Goal: Task Accomplishment & Management: Manage account settings

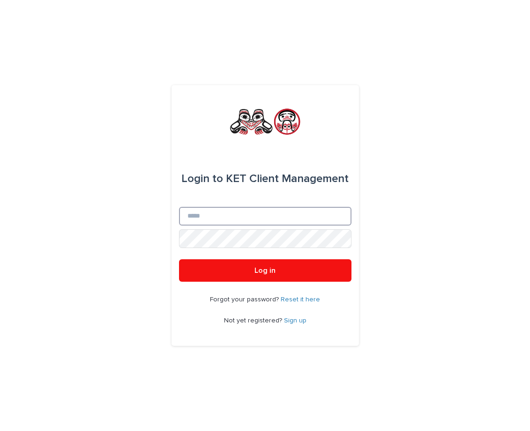
type input "**********"
drag, startPoint x: 258, startPoint y: 270, endPoint x: 239, endPoint y: 228, distance: 45.7
click at [258, 270] on span "Log in" at bounding box center [264, 270] width 21 height 7
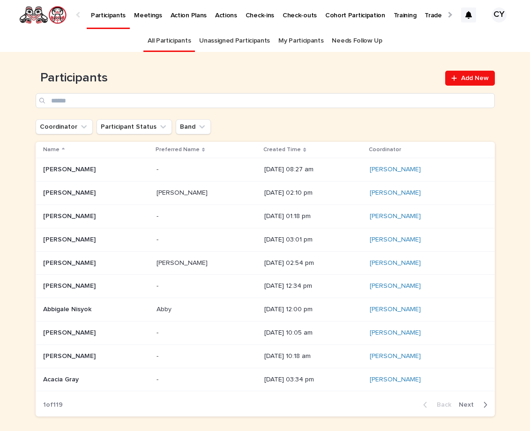
click at [297, 42] on link "My Participants" at bounding box center [300, 41] width 45 height 22
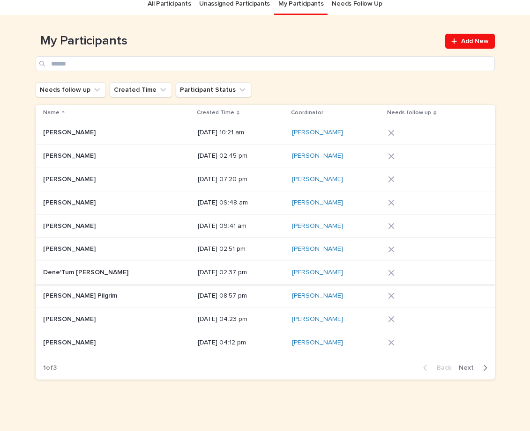
scroll to position [37, 0]
click at [464, 365] on span "Next" at bounding box center [468, 368] width 21 height 7
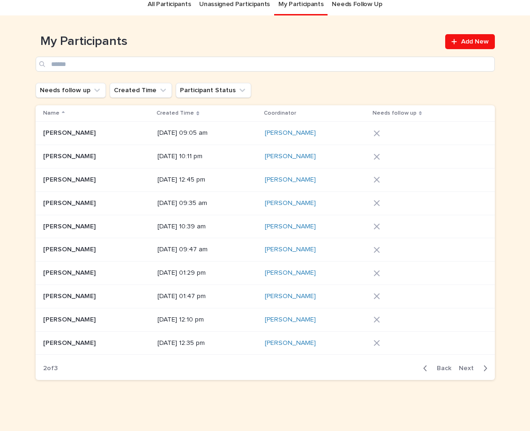
click at [464, 365] on span "Next" at bounding box center [468, 368] width 21 height 7
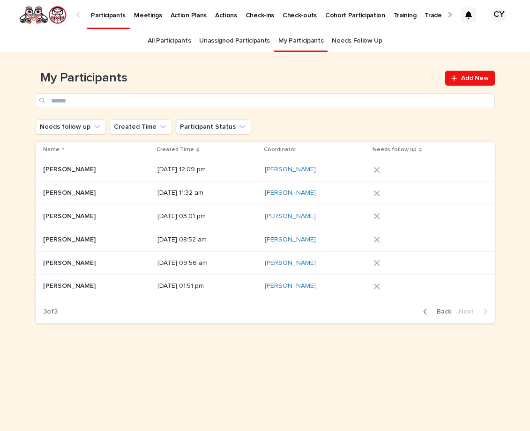
click at [52, 171] on p "[PERSON_NAME]" at bounding box center [70, 169] width 54 height 10
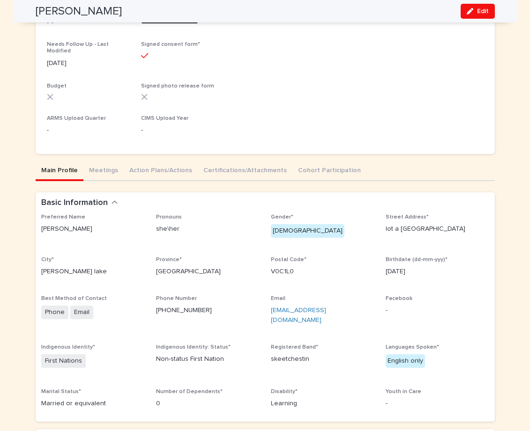
scroll to position [228, 0]
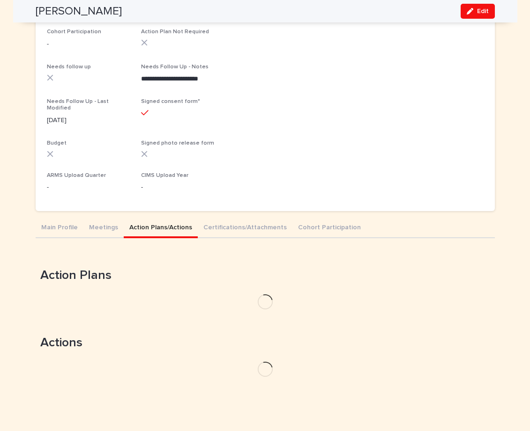
click at [171, 164] on div "**********" at bounding box center [265, 148] width 459 height 474
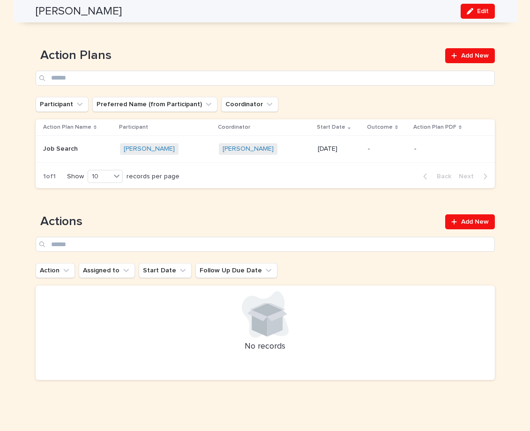
scroll to position [387, 0]
click at [472, 219] on span "Add New" at bounding box center [475, 222] width 28 height 7
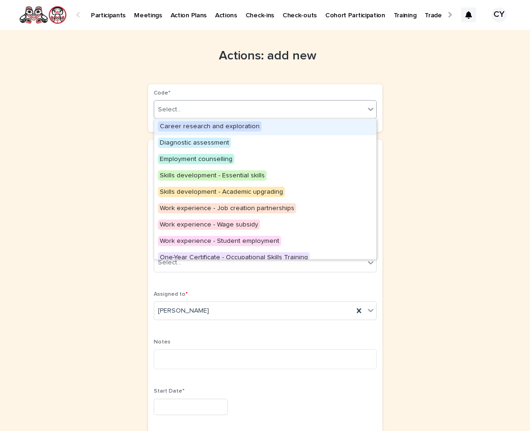
click at [214, 110] on div "Select..." at bounding box center [259, 109] width 210 height 15
click at [224, 125] on span "Career research and exploration" at bounding box center [209, 126] width 103 height 10
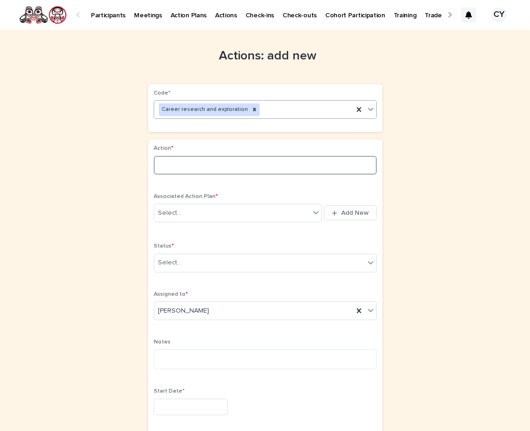
click at [185, 162] on input at bounding box center [265, 165] width 223 height 19
type input "**********"
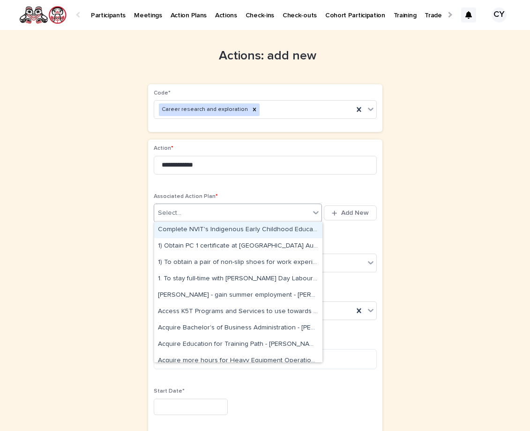
drag, startPoint x: 317, startPoint y: 212, endPoint x: 297, endPoint y: 210, distance: 19.2
click at [311, 211] on icon at bounding box center [315, 212] width 9 height 9
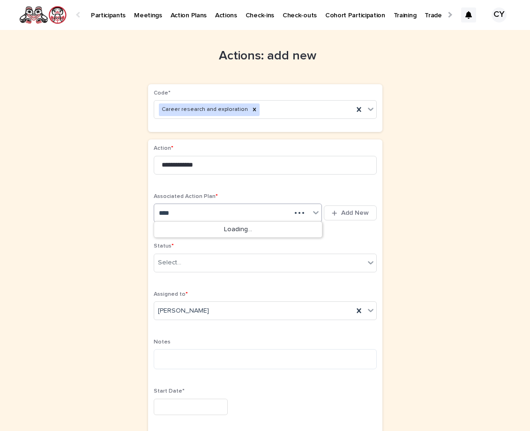
type input "*****"
click at [284, 228] on div "Job Search - [PERSON_NAME] Fast - [DATE]" at bounding box center [238, 230] width 168 height 16
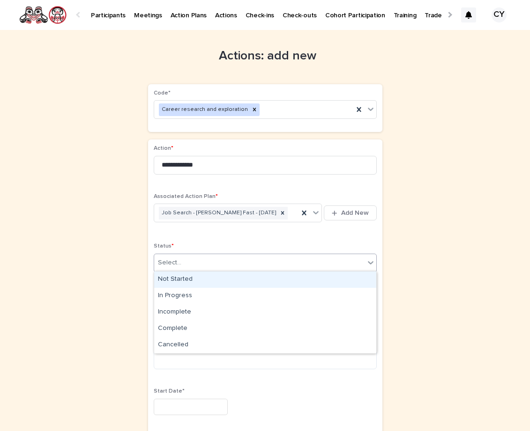
click at [194, 261] on div "Select..." at bounding box center [259, 262] width 210 height 15
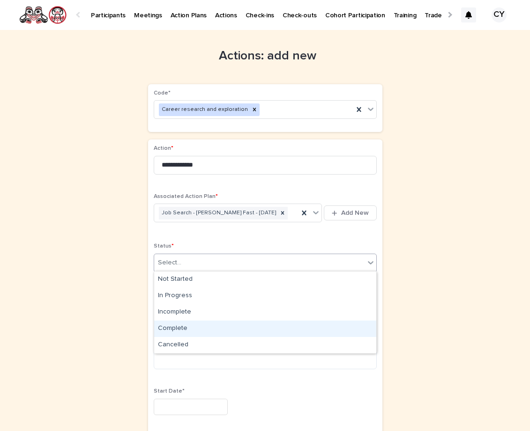
click at [204, 328] on div "Complete" at bounding box center [265, 329] width 222 height 16
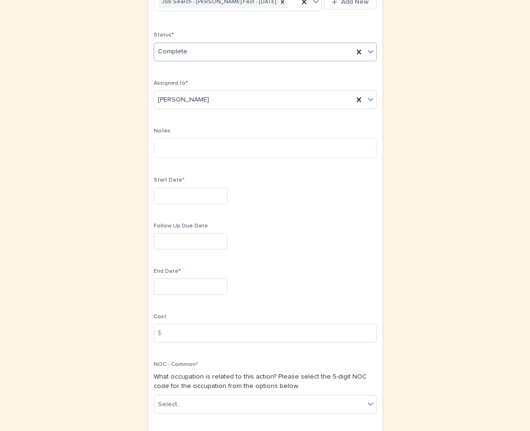
scroll to position [213, 0]
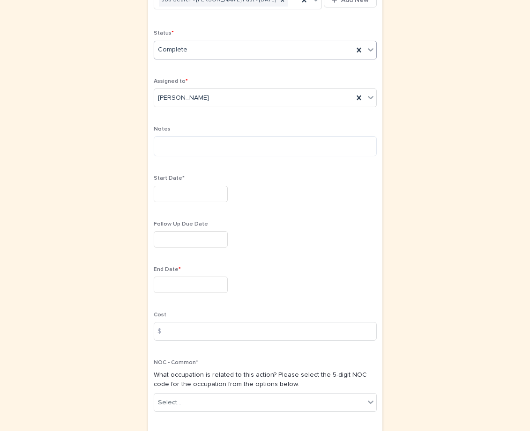
click at [169, 192] on input "text" at bounding box center [191, 194] width 74 height 16
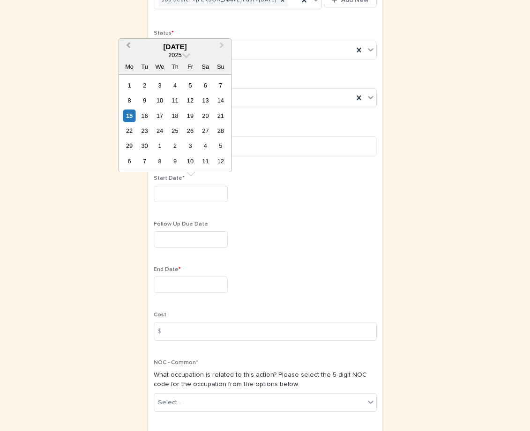
click at [128, 46] on span "Previous Month" at bounding box center [128, 46] width 0 height 13
click at [131, 146] on div "25" at bounding box center [129, 146] width 13 height 13
type input "*********"
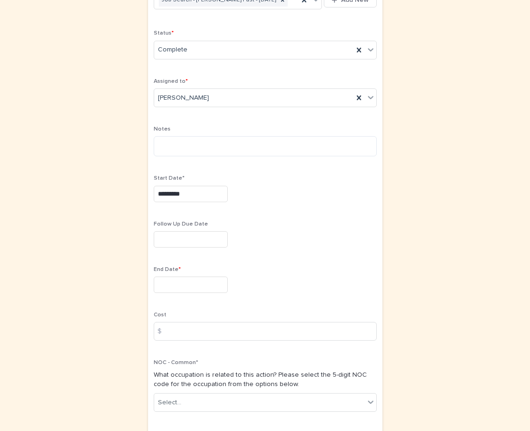
click at [171, 280] on input "text" at bounding box center [191, 285] width 74 height 16
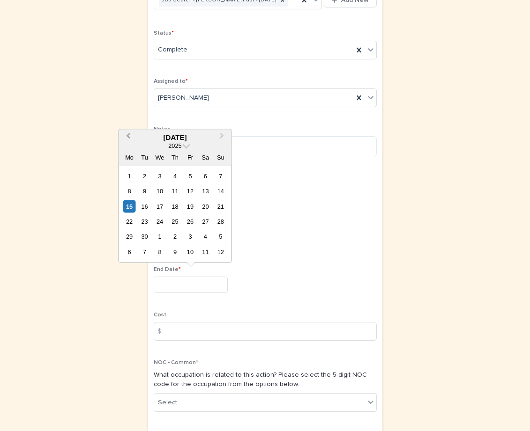
click at [126, 136] on button "Previous Month" at bounding box center [126, 137] width 15 height 15
click at [146, 238] on div "26" at bounding box center [144, 236] width 13 height 13
type input "*********"
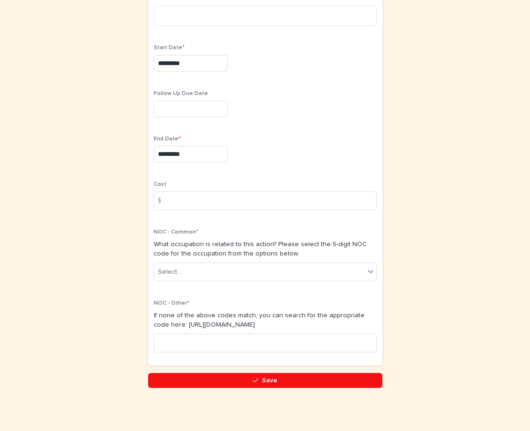
scroll to position [343, 0]
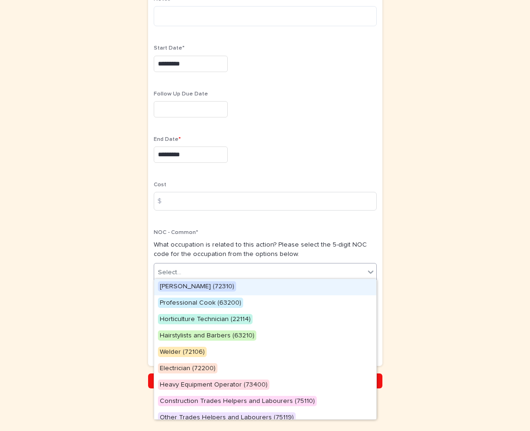
click at [371, 272] on icon at bounding box center [370, 271] width 9 height 9
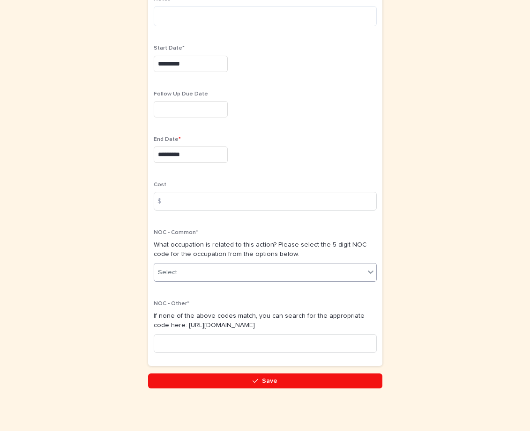
click at [221, 269] on div "Select..." at bounding box center [265, 272] width 223 height 19
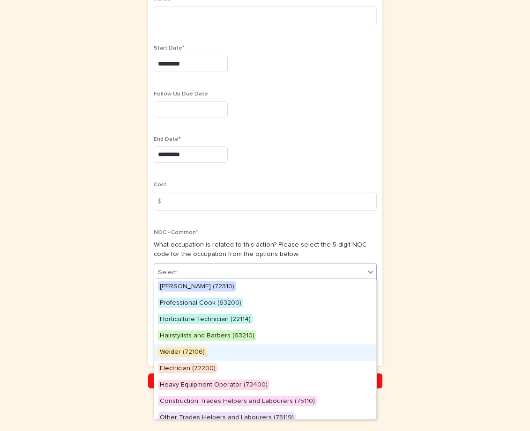
click at [194, 350] on span "Welder (72106)" at bounding box center [182, 352] width 49 height 10
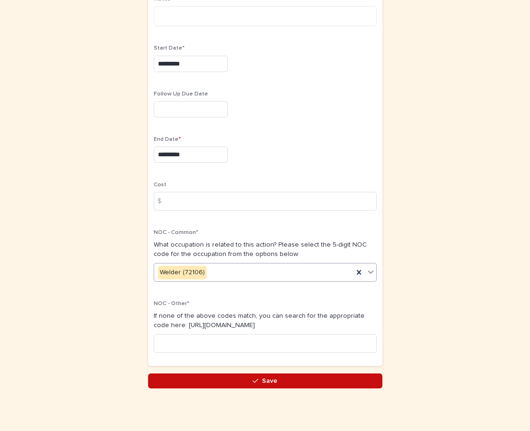
click at [264, 378] on span "Save" at bounding box center [269, 381] width 15 height 7
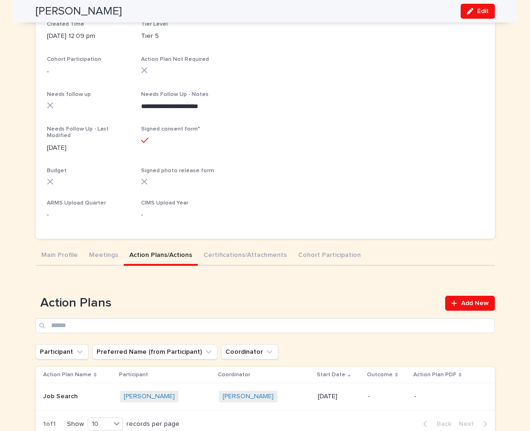
scroll to position [141, 0]
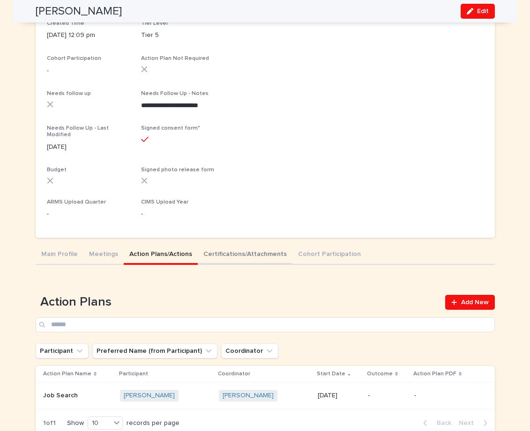
click at [214, 251] on button "Certifications/Attachments" at bounding box center [245, 255] width 95 height 20
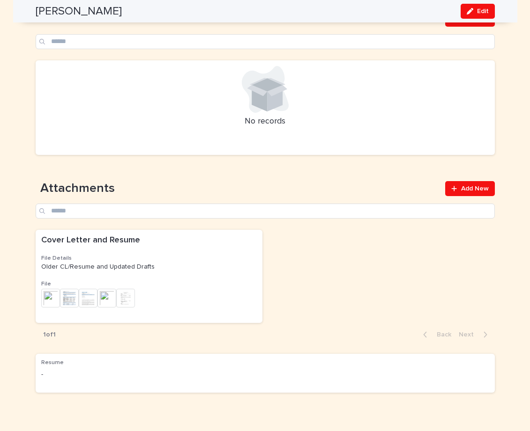
scroll to position [425, 0]
click at [163, 280] on h3 "File" at bounding box center [148, 283] width 215 height 7
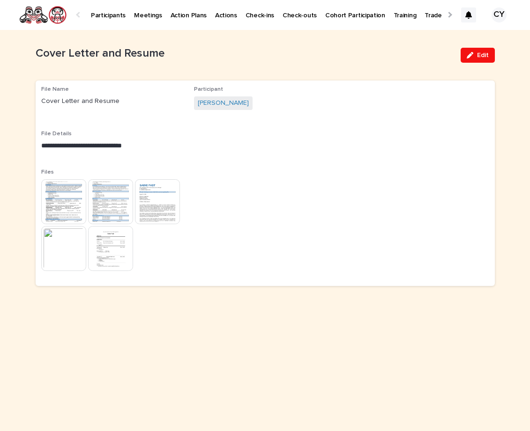
drag, startPoint x: 95, startPoint y: 405, endPoint x: 79, endPoint y: 15, distance: 389.4
click at [79, 15] on div at bounding box center [79, 15] width 6 height 6
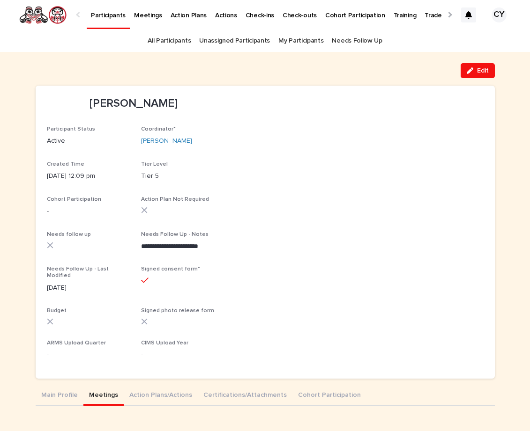
click at [96, 390] on button "Meetings" at bounding box center [103, 396] width 40 height 20
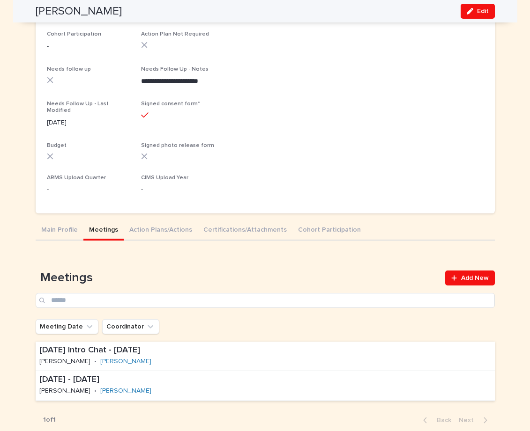
scroll to position [167, 0]
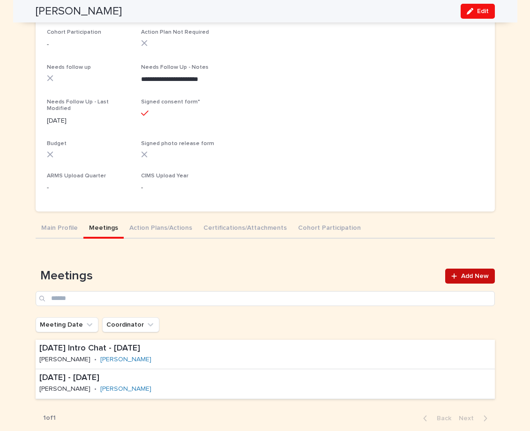
drag, startPoint x: 259, startPoint y: 310, endPoint x: 472, endPoint y: 272, distance: 216.9
click at [472, 273] on span "Add New" at bounding box center [475, 276] width 28 height 7
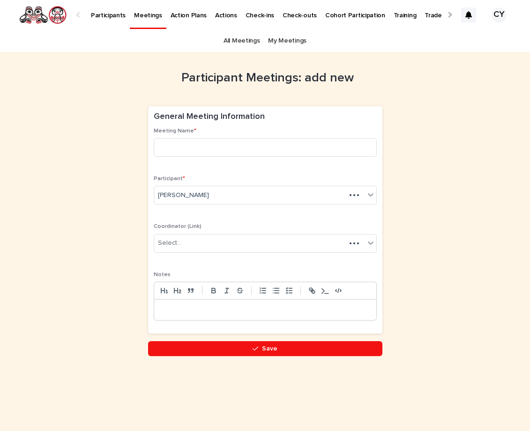
scroll to position [0, 41]
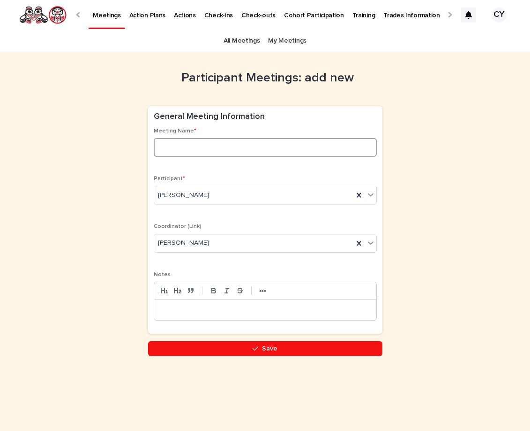
drag, startPoint x: 472, startPoint y: 272, endPoint x: 191, endPoint y: 142, distance: 309.7
click at [191, 142] on input at bounding box center [265, 147] width 223 height 19
click at [195, 148] on input "*******" at bounding box center [265, 147] width 223 height 19
type input "**********"
drag, startPoint x: 191, startPoint y: 142, endPoint x: 171, endPoint y: 304, distance: 162.8
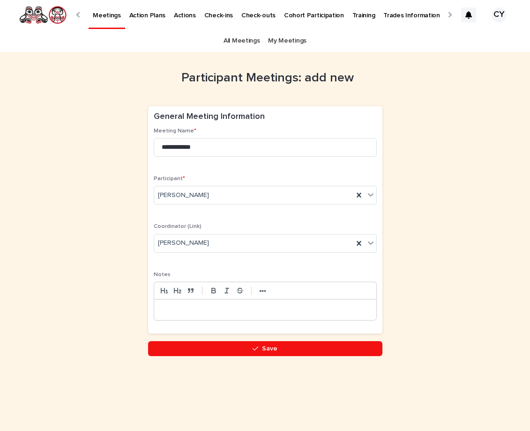
click at [171, 305] on p at bounding box center [265, 309] width 208 height 9
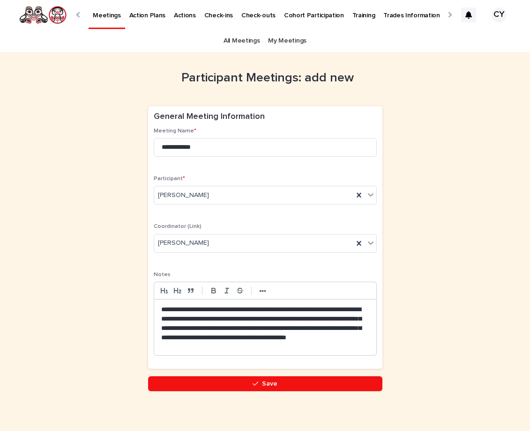
click at [285, 384] on button "Save" at bounding box center [265, 383] width 234 height 15
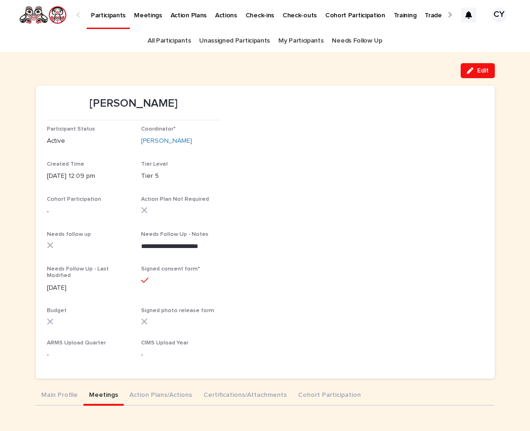
click at [448, 16] on div at bounding box center [449, 15] width 6 height 6
click at [420, 15] on p "Task Completion Dashboard" at bounding box center [431, 10] width 83 height 20
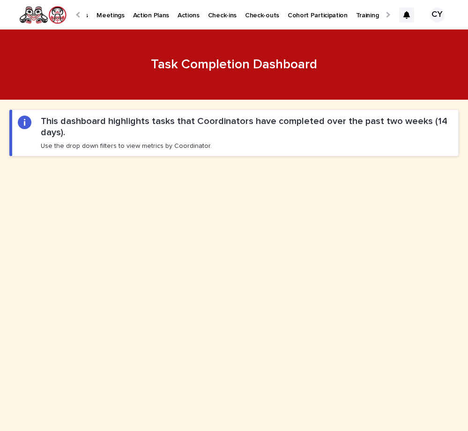
click at [385, 15] on div at bounding box center [387, 15] width 6 height 6
click at [107, 14] on p "Participants" at bounding box center [108, 10] width 35 height 20
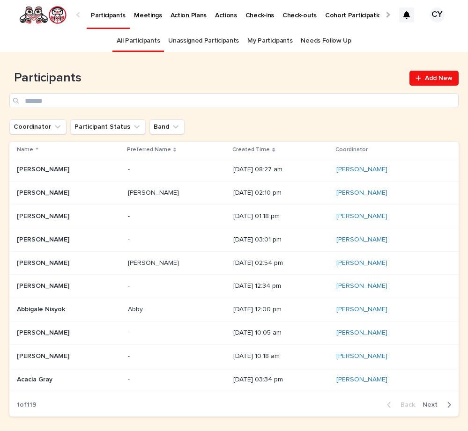
click at [262, 39] on link "My Participants" at bounding box center [269, 41] width 45 height 22
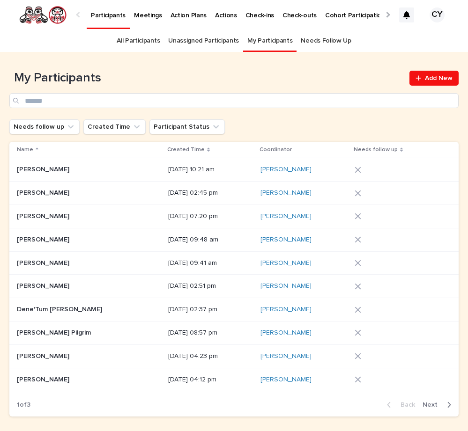
click at [40, 170] on p "[PERSON_NAME]" at bounding box center [44, 169] width 54 height 10
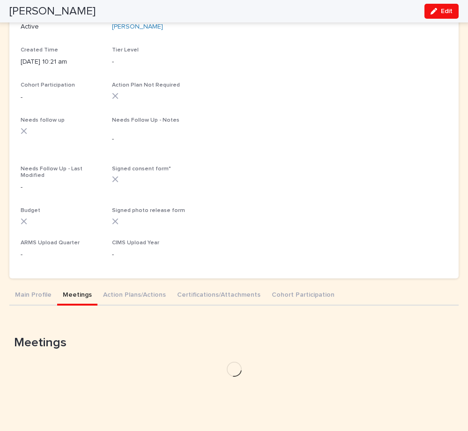
drag, startPoint x: 79, startPoint y: 156, endPoint x: 223, endPoint y: 211, distance: 154.7
click at [79, 156] on div "[PERSON_NAME] Participant Status Active Coordinator* [PERSON_NAME] Created Time…" at bounding box center [233, 174] width 449 height 420
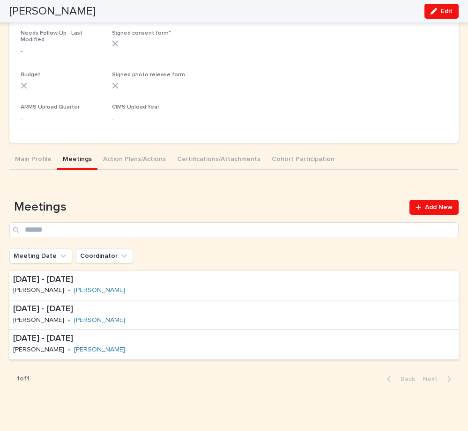
scroll to position [256, 0]
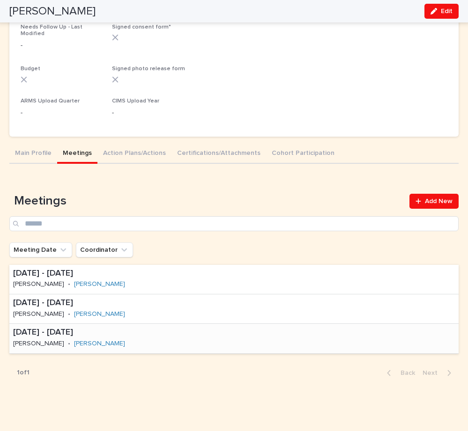
click at [53, 328] on p "[DATE] - [DATE]" at bounding box center [99, 333] width 172 height 10
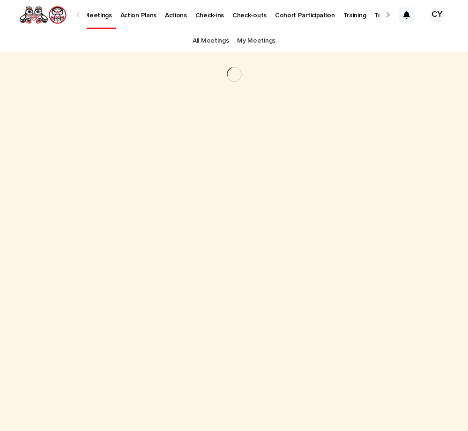
scroll to position [0, 41]
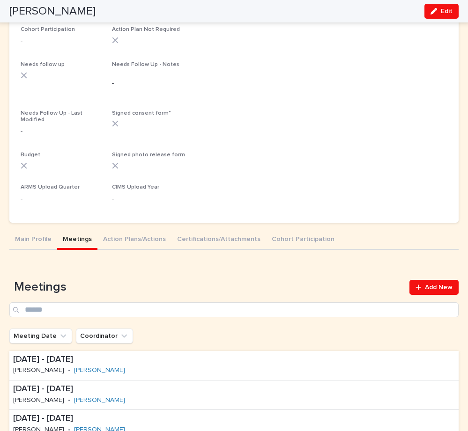
scroll to position [198, 0]
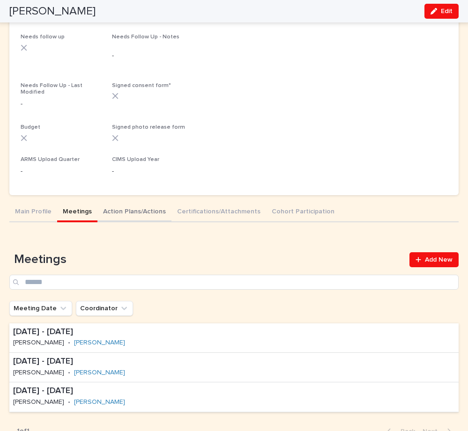
click at [126, 206] on div "[PERSON_NAME] Participant Status Active Coordinator* [PERSON_NAME] Created Time…" at bounding box center [233, 166] width 449 height 570
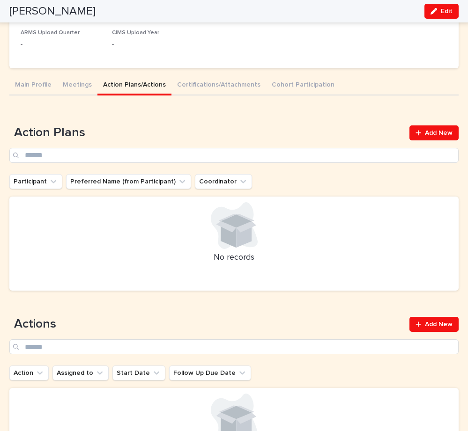
scroll to position [325, 0]
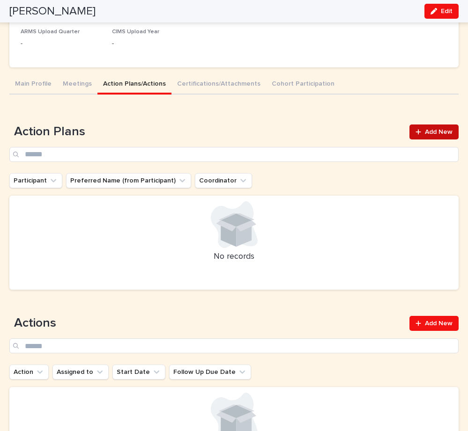
click at [433, 129] on span "Add New" at bounding box center [439, 132] width 28 height 7
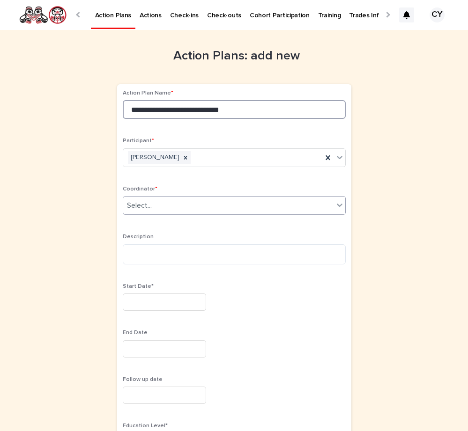
type input "**********"
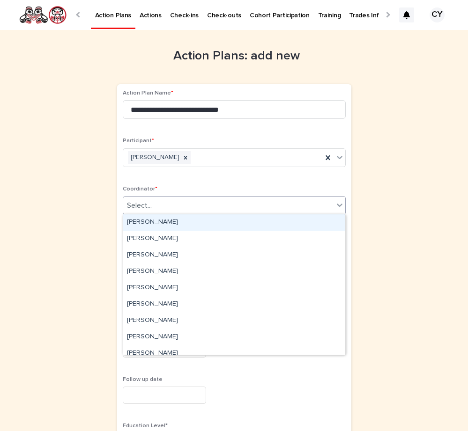
click at [339, 205] on icon at bounding box center [340, 205] width 6 height 3
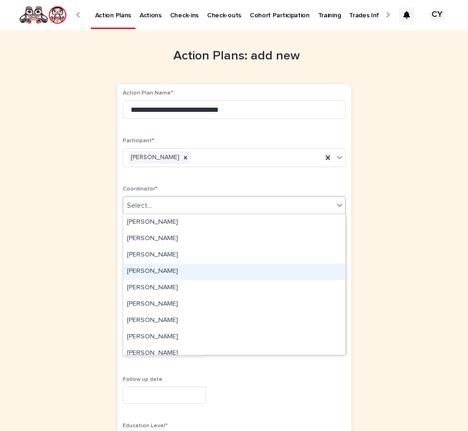
click at [214, 272] on div "[PERSON_NAME]" at bounding box center [234, 272] width 222 height 16
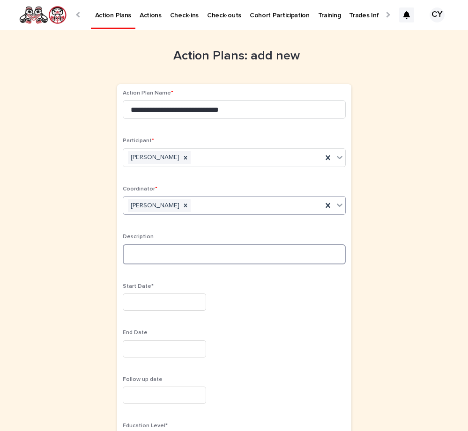
click at [198, 252] on textarea at bounding box center [234, 254] width 223 height 20
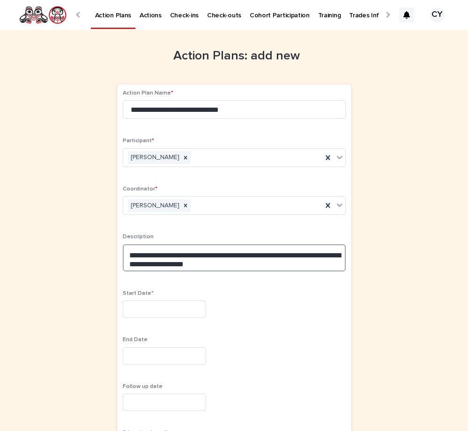
type textarea "**********"
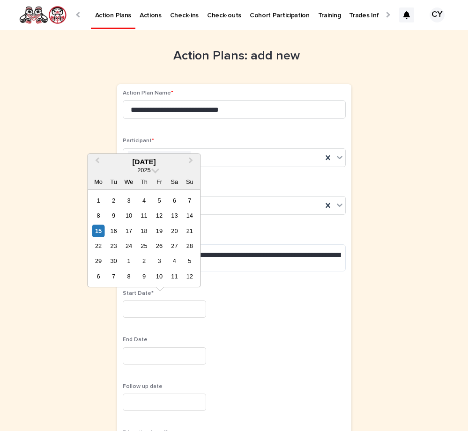
click at [147, 308] on input "text" at bounding box center [164, 309] width 83 height 17
click at [129, 200] on div "3" at bounding box center [128, 200] width 13 height 13
type input "********"
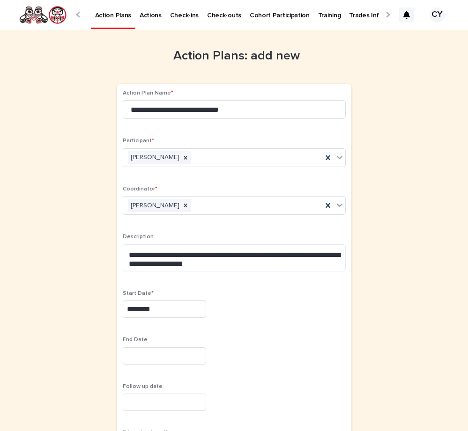
click at [143, 354] on input "text" at bounding box center [164, 355] width 83 height 17
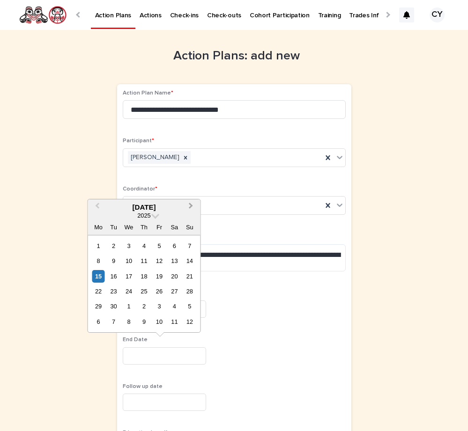
click at [191, 206] on span "Next Month" at bounding box center [191, 207] width 0 height 13
click at [145, 247] on div "4" at bounding box center [144, 246] width 13 height 13
type input "*********"
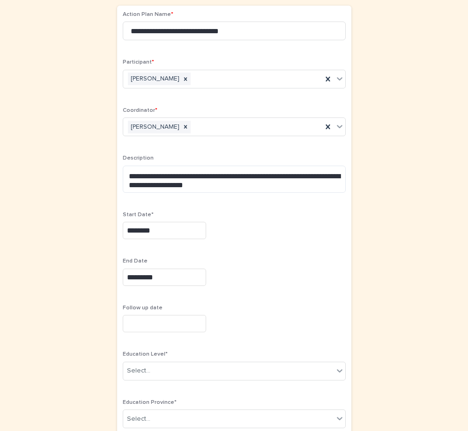
scroll to position [86, 0]
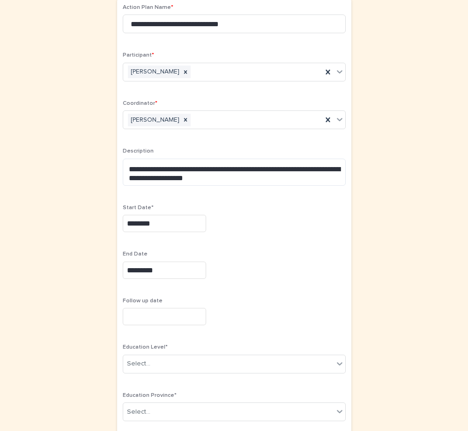
click at [136, 309] on input "text" at bounding box center [164, 316] width 83 height 17
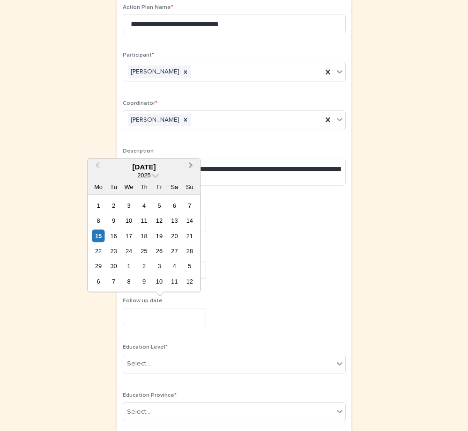
click at [191, 166] on span "Next Month" at bounding box center [191, 166] width 0 height 13
click at [145, 253] on div "23" at bounding box center [144, 251] width 13 height 13
type input "**********"
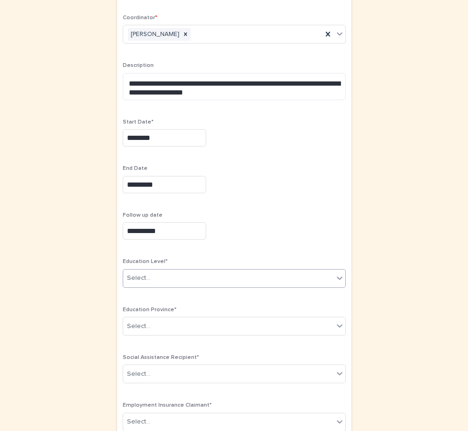
scroll to position [173, 0]
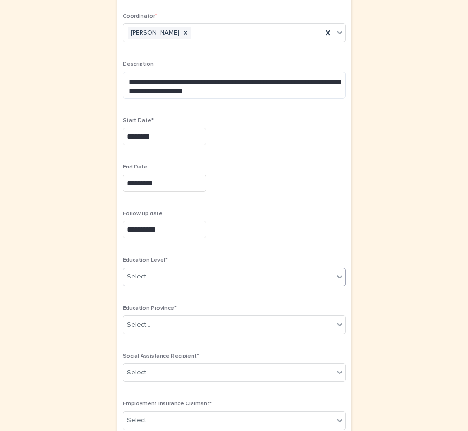
click at [338, 272] on icon at bounding box center [339, 276] width 9 height 9
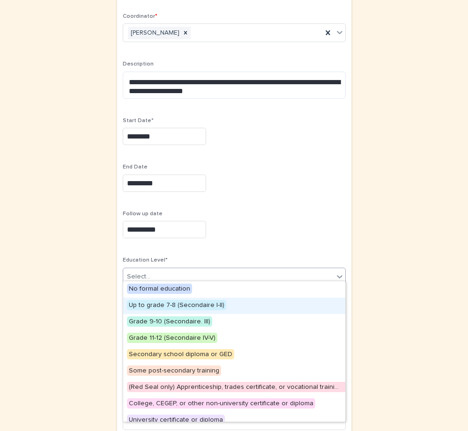
click at [204, 304] on span "Up to grade 7-8 (Secondaire I-II)" at bounding box center [176, 305] width 99 height 10
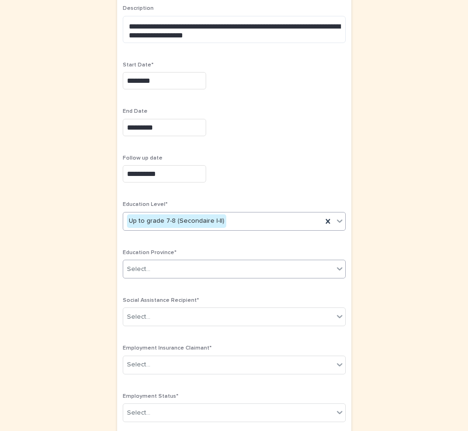
scroll to position [232, 0]
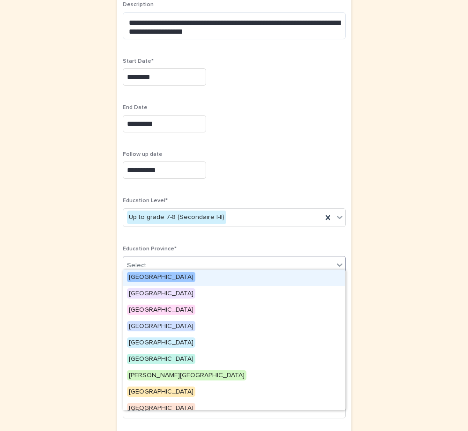
drag, startPoint x: 343, startPoint y: 258, endPoint x: 336, endPoint y: 259, distance: 6.7
click at [342, 260] on icon at bounding box center [339, 264] width 9 height 9
click at [160, 279] on span "[GEOGRAPHIC_DATA]" at bounding box center [161, 277] width 68 height 10
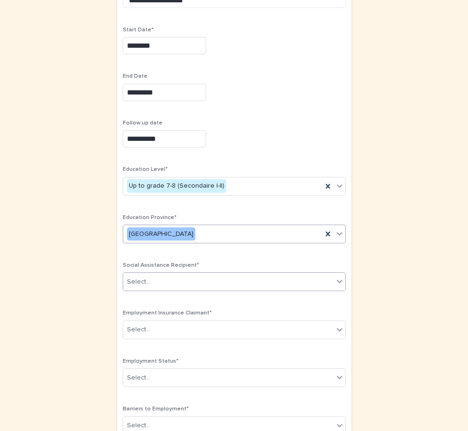
scroll to position [265, 0]
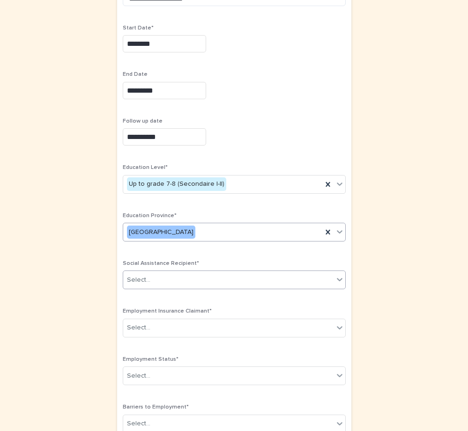
click at [337, 275] on icon at bounding box center [339, 279] width 9 height 9
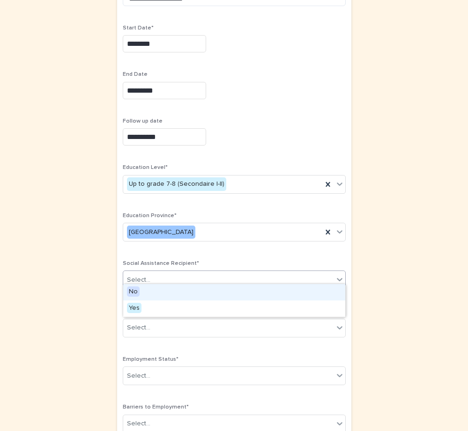
drag, startPoint x: 175, startPoint y: 290, endPoint x: 198, endPoint y: 292, distance: 23.0
click at [175, 290] on div "No" at bounding box center [234, 292] width 222 height 16
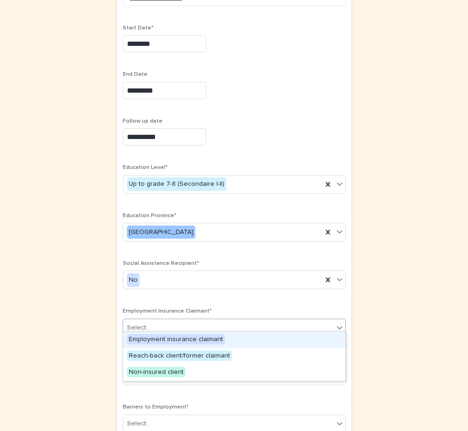
drag, startPoint x: 339, startPoint y: 322, endPoint x: 315, endPoint y: 326, distance: 24.7
click at [339, 323] on icon at bounding box center [339, 327] width 9 height 9
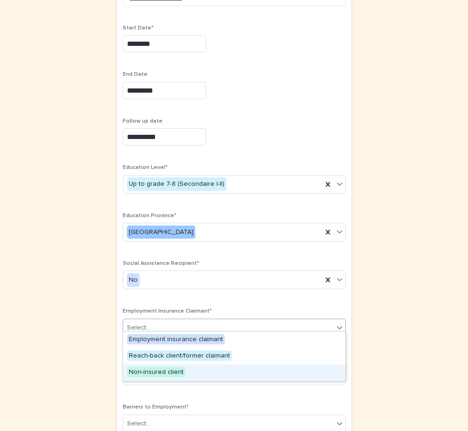
click at [210, 373] on div "Non-insured client" at bounding box center [234, 373] width 222 height 16
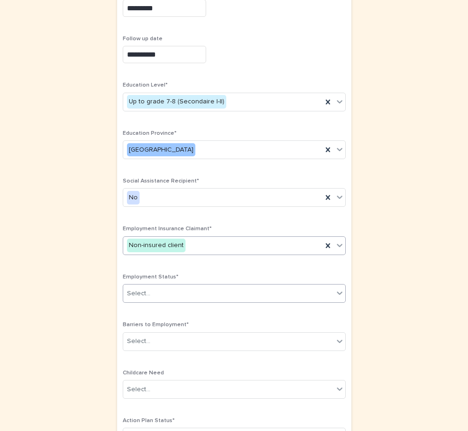
scroll to position [348, 0]
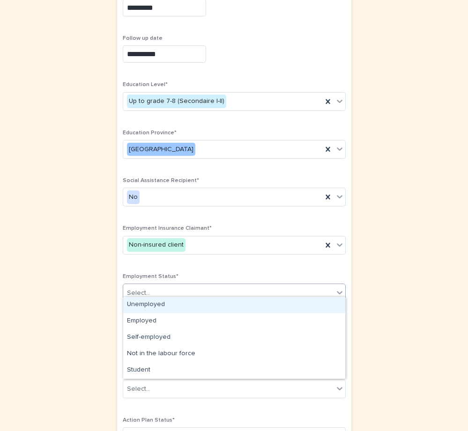
drag, startPoint x: 335, startPoint y: 286, endPoint x: 319, endPoint y: 289, distance: 16.7
click at [335, 288] on icon at bounding box center [339, 292] width 9 height 9
click at [188, 307] on div "Unemployed" at bounding box center [234, 305] width 222 height 16
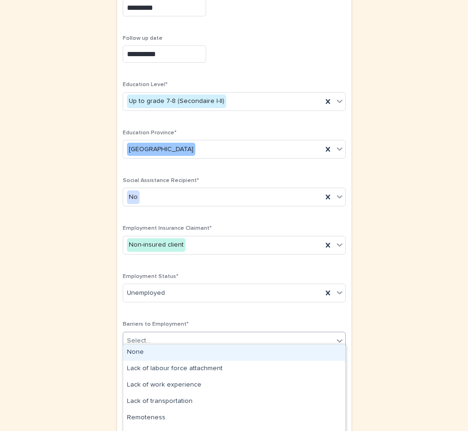
click at [338, 337] on icon at bounding box center [339, 340] width 9 height 9
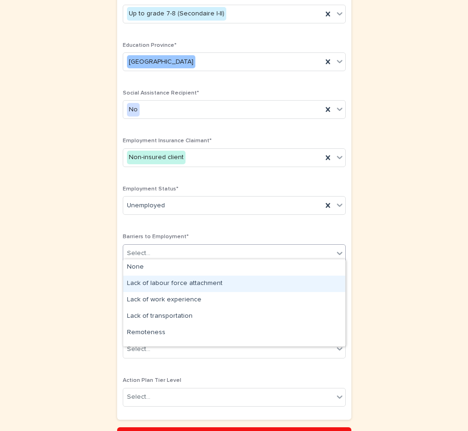
scroll to position [437, 0]
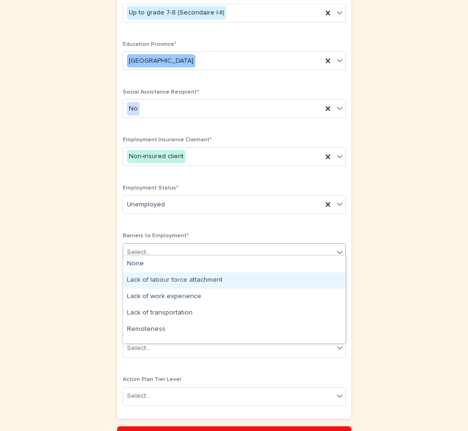
click at [186, 283] on div "Lack of labour force attachment" at bounding box center [234, 281] width 222 height 16
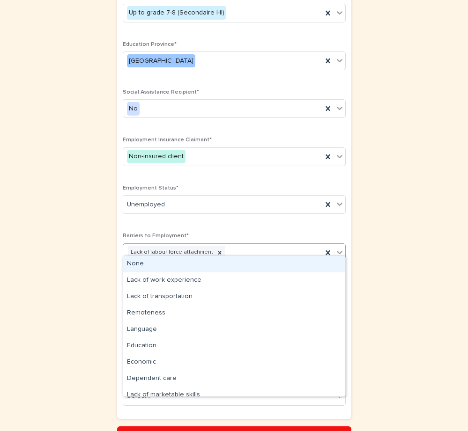
click at [341, 248] on icon at bounding box center [339, 252] width 9 height 9
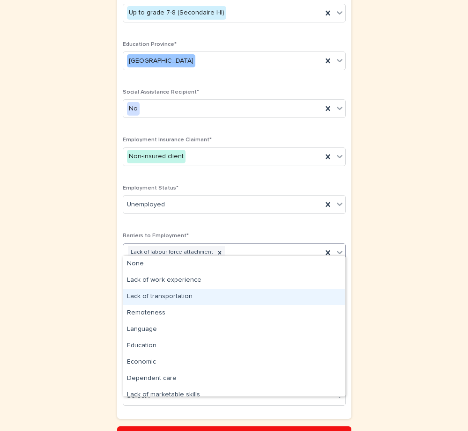
click at [194, 295] on div "Lack of transportation" at bounding box center [234, 297] width 222 height 16
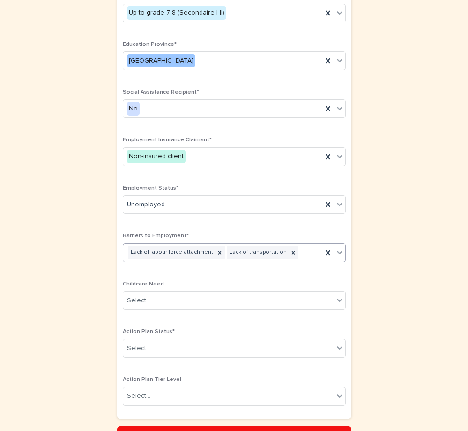
click at [339, 251] on icon at bounding box center [340, 252] width 6 height 3
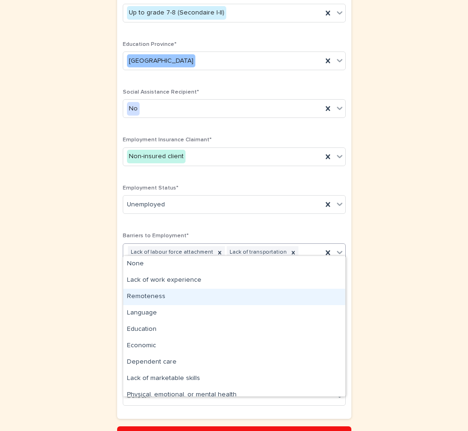
drag, startPoint x: 182, startPoint y: 299, endPoint x: 243, endPoint y: 290, distance: 61.4
click at [182, 299] on div "Remoteness" at bounding box center [234, 297] width 222 height 16
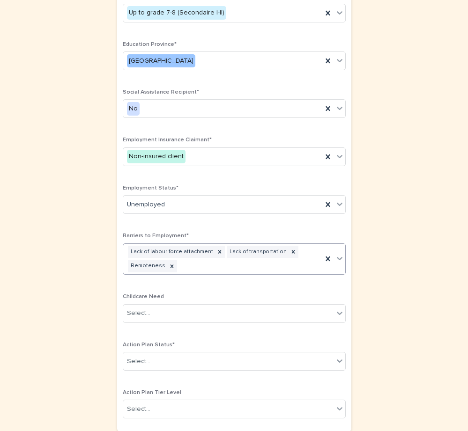
click at [338, 258] on icon at bounding box center [340, 259] width 6 height 3
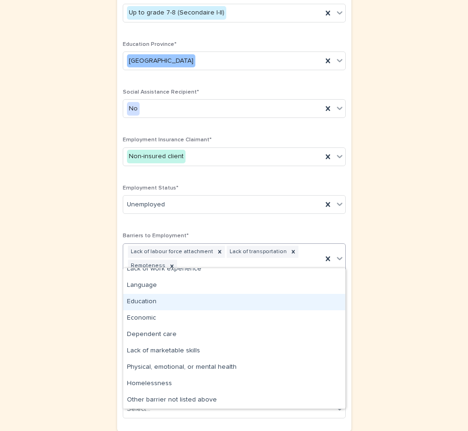
scroll to position [23, 0]
click at [168, 301] on div "Education" at bounding box center [234, 302] width 222 height 16
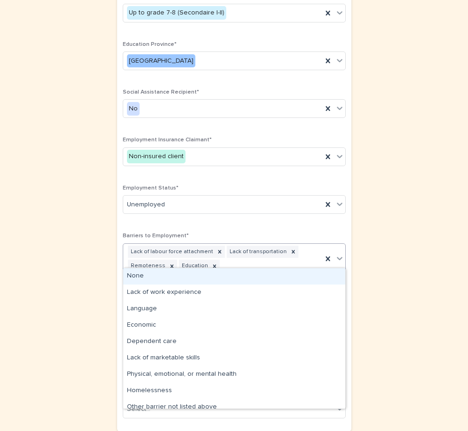
click at [341, 254] on icon at bounding box center [339, 258] width 9 height 9
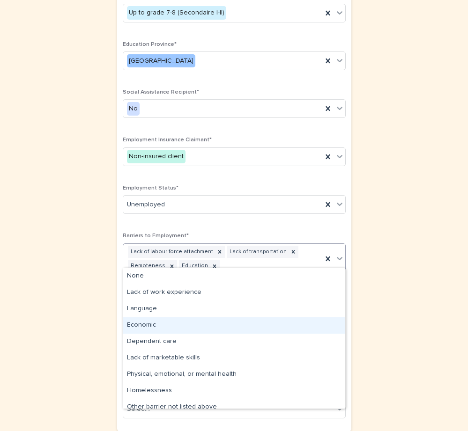
click at [196, 325] on div "Economic" at bounding box center [234, 325] width 222 height 16
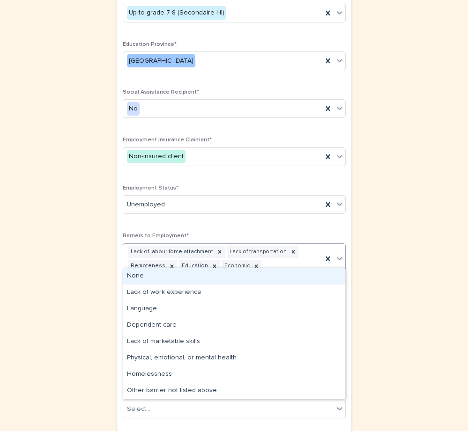
drag, startPoint x: 338, startPoint y: 251, endPoint x: 336, endPoint y: 256, distance: 5.9
click at [338, 254] on icon at bounding box center [339, 258] width 9 height 9
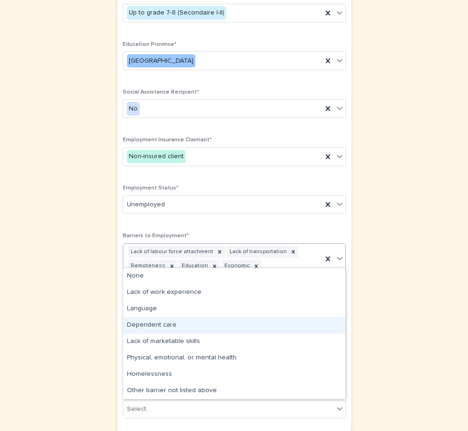
click at [184, 327] on div "Dependent care" at bounding box center [234, 325] width 222 height 16
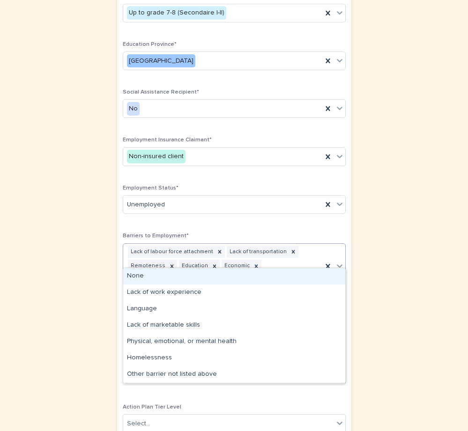
click at [342, 261] on icon at bounding box center [339, 265] width 9 height 9
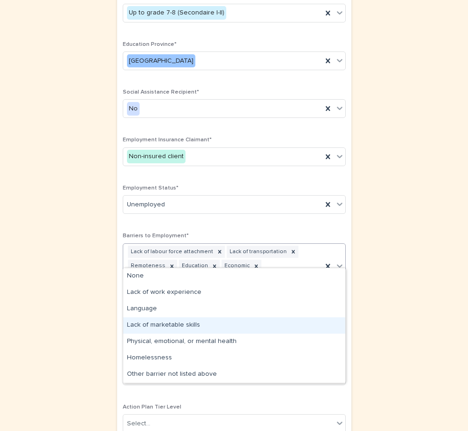
click at [178, 328] on div "Lack of marketable skills" at bounding box center [234, 325] width 222 height 16
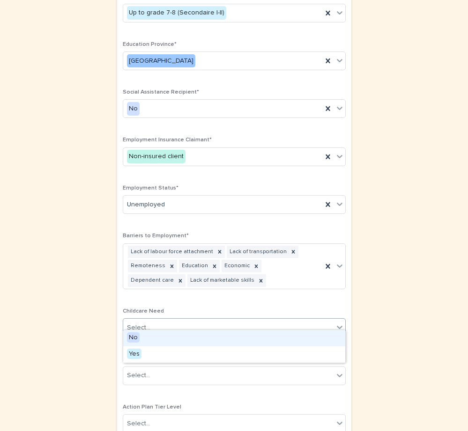
click at [303, 321] on div "Select..." at bounding box center [228, 327] width 210 height 15
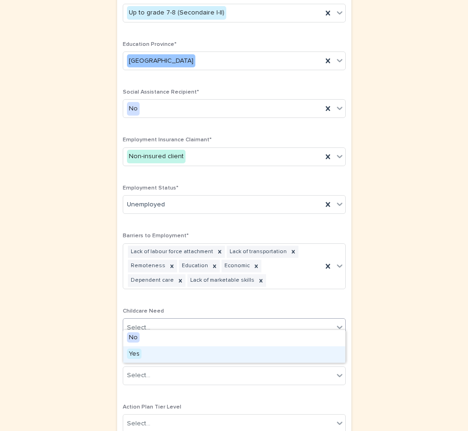
click at [154, 353] on div "Yes" at bounding box center [234, 354] width 222 height 16
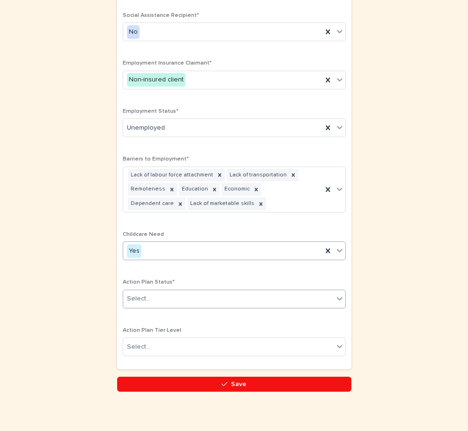
scroll to position [513, 0]
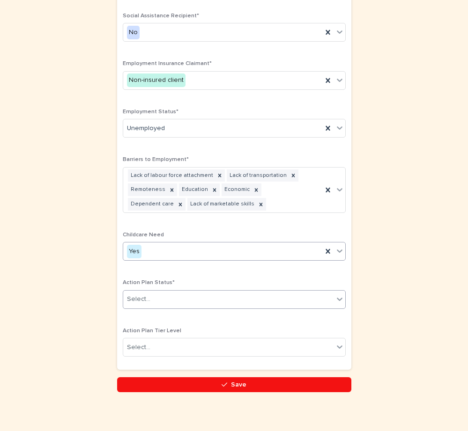
click at [335, 295] on icon at bounding box center [339, 299] width 9 height 9
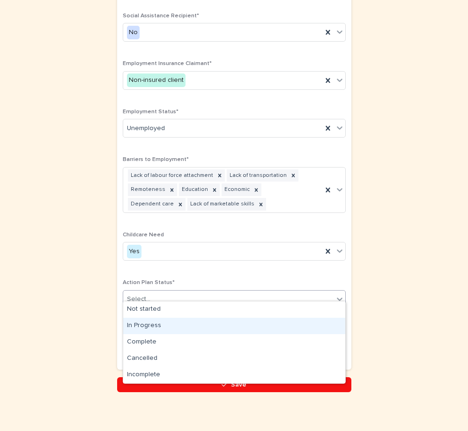
click at [180, 323] on div "In Progress" at bounding box center [234, 326] width 222 height 16
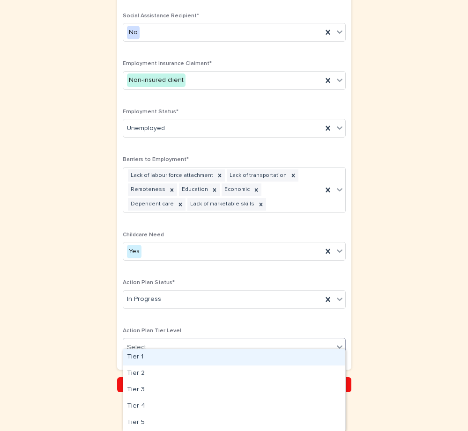
click at [339, 346] on icon at bounding box center [340, 347] width 6 height 3
click at [176, 357] on div "Tier 1" at bounding box center [234, 357] width 222 height 16
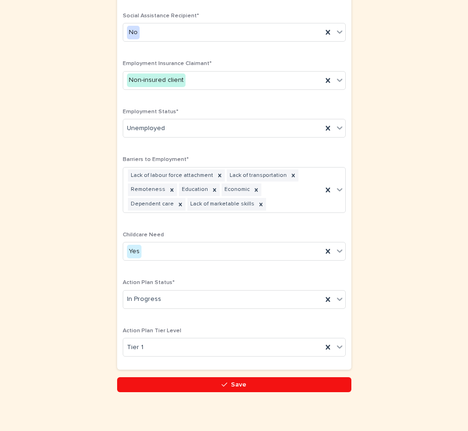
click at [223, 382] on icon "button" at bounding box center [224, 385] width 6 height 7
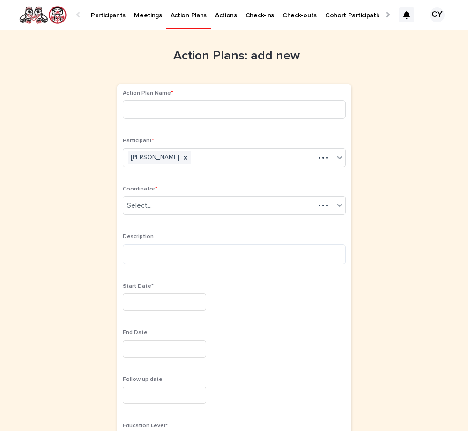
scroll to position [0, 75]
click at [77, 17] on div at bounding box center [79, 14] width 15 height 29
click at [105, 16] on p "Participants" at bounding box center [108, 10] width 35 height 20
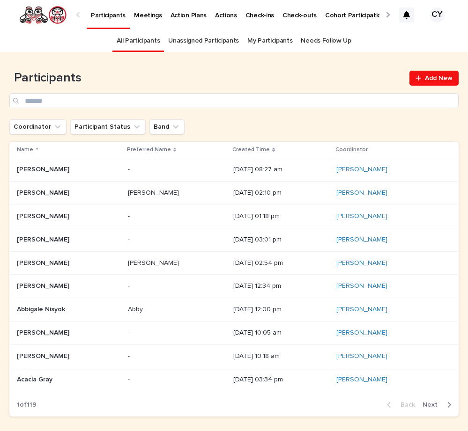
scroll to position [0, -151]
click at [385, 16] on div at bounding box center [386, 14] width 15 height 29
click at [386, 16] on div at bounding box center [387, 15] width 6 height 6
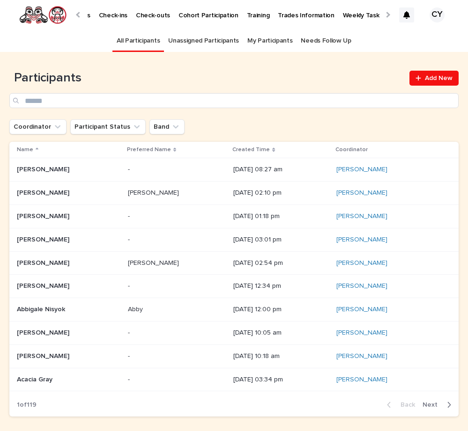
click at [385, 14] on div at bounding box center [387, 15] width 6 height 6
click at [297, 17] on p "Task Completion Dashboard" at bounding box center [315, 10] width 83 height 20
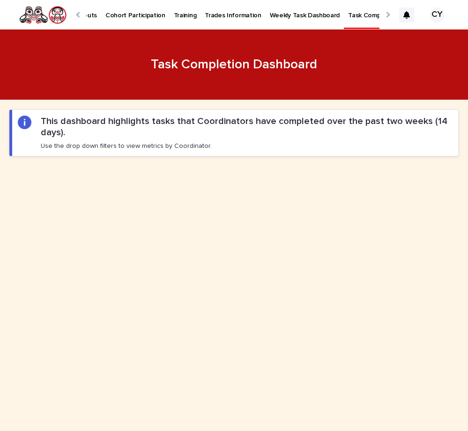
click at [294, 14] on p "Weekly Task Dashboard" at bounding box center [305, 10] width 70 height 20
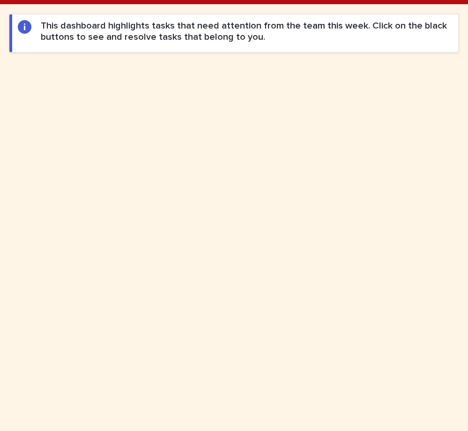
scroll to position [130, 0]
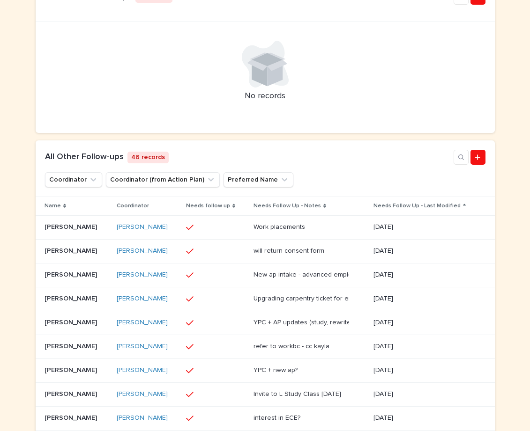
scroll to position [324, 0]
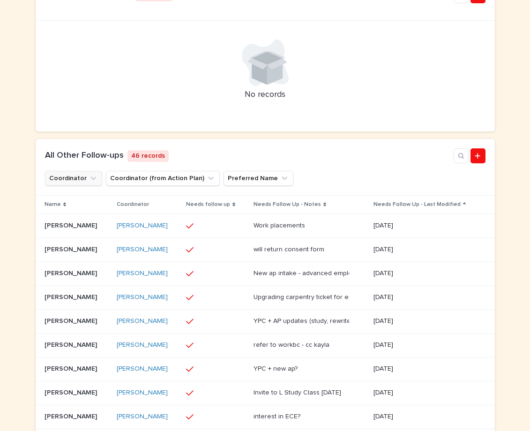
click at [91, 183] on icon "Coordinator" at bounding box center [92, 178] width 9 height 9
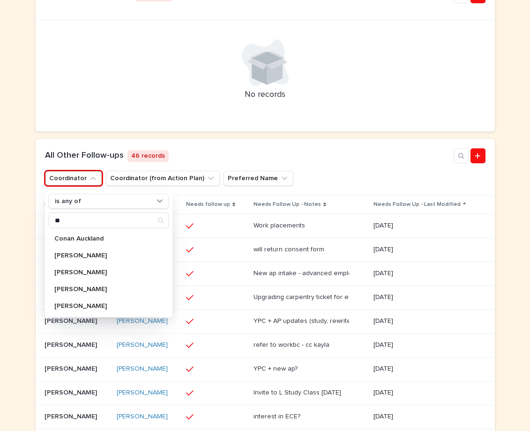
scroll to position [0, 0]
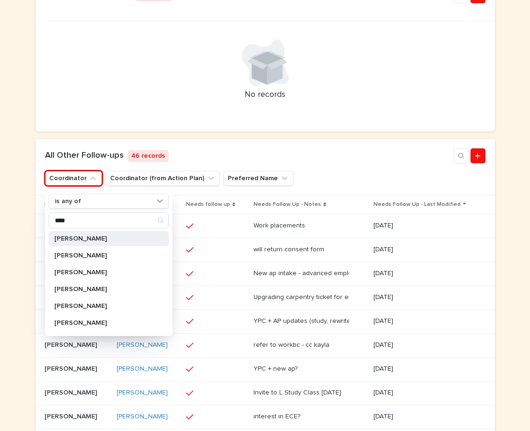
type input "****"
drag, startPoint x: 67, startPoint y: 243, endPoint x: 64, endPoint y: 260, distance: 17.6
click at [64, 259] on p "[PERSON_NAME]" at bounding box center [103, 255] width 99 height 7
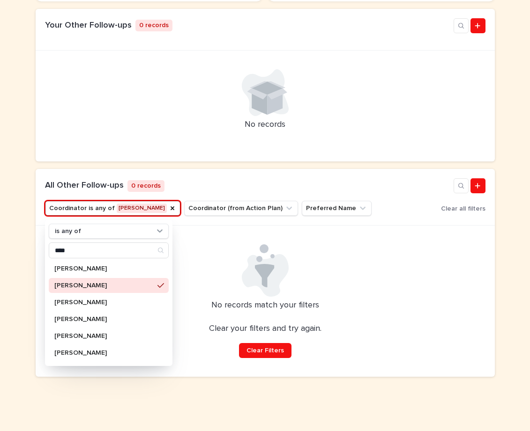
scroll to position [302, 0]
click at [170, 212] on icon "Coordinator" at bounding box center [172, 208] width 7 height 7
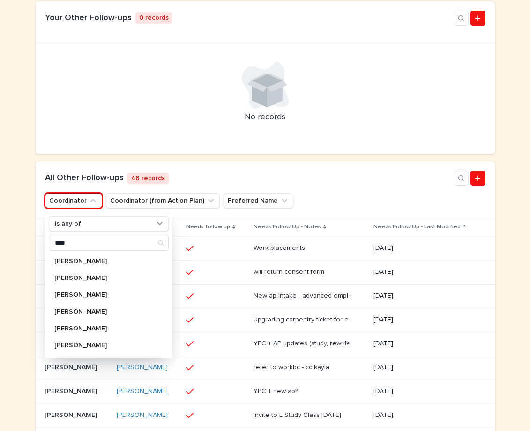
scroll to position [262, 0]
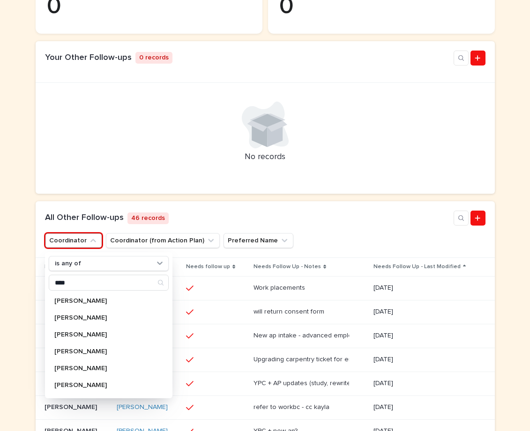
click at [365, 148] on div at bounding box center [265, 125] width 448 height 47
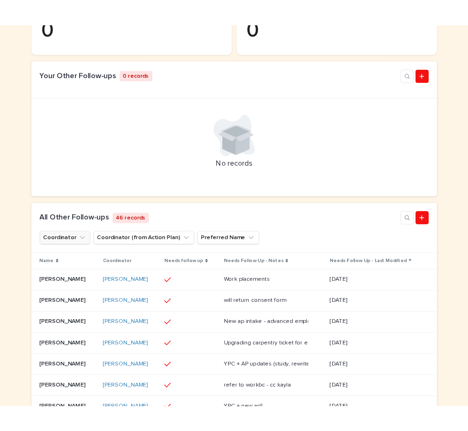
scroll to position [281, 0]
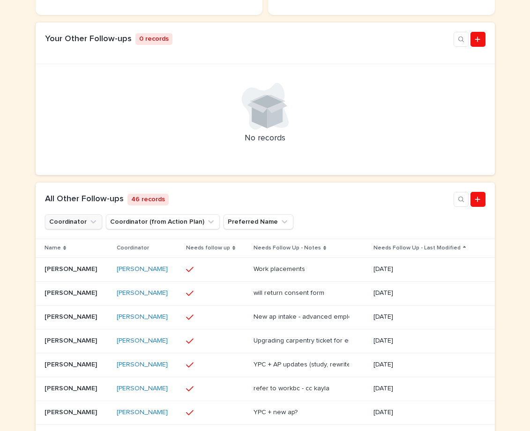
click at [93, 144] on p "No records" at bounding box center [265, 138] width 448 height 10
click at [0, 141] on div "Loading... Saving… Loading... Saving… Loading... Saving… Loading... Saving… Loa…" at bounding box center [265, 188] width 530 height 738
